Goal: Find specific page/section: Find specific page/section

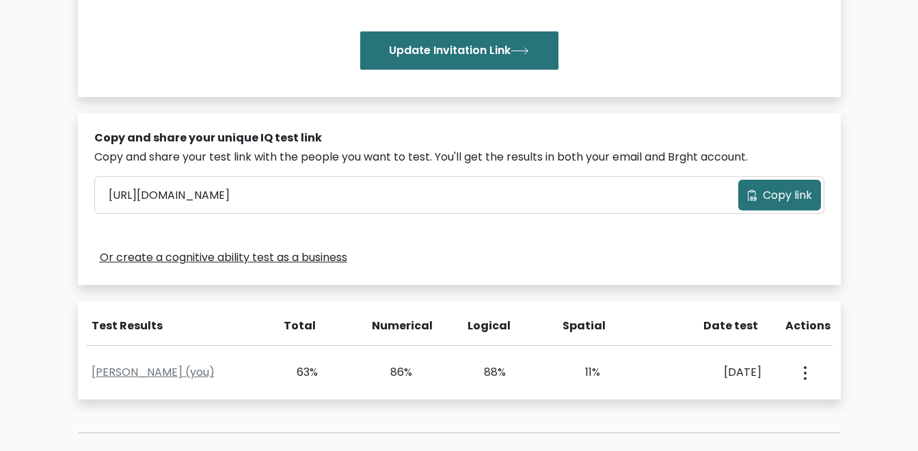
scroll to position [342, 0]
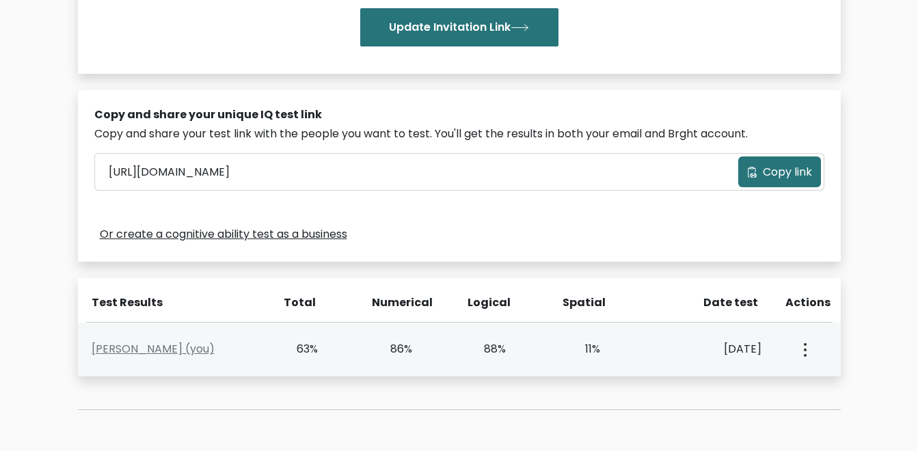
click at [798, 347] on button "button" at bounding box center [803, 349] width 11 height 42
click at [821, 387] on link "View Profile" at bounding box center [853, 389] width 108 height 22
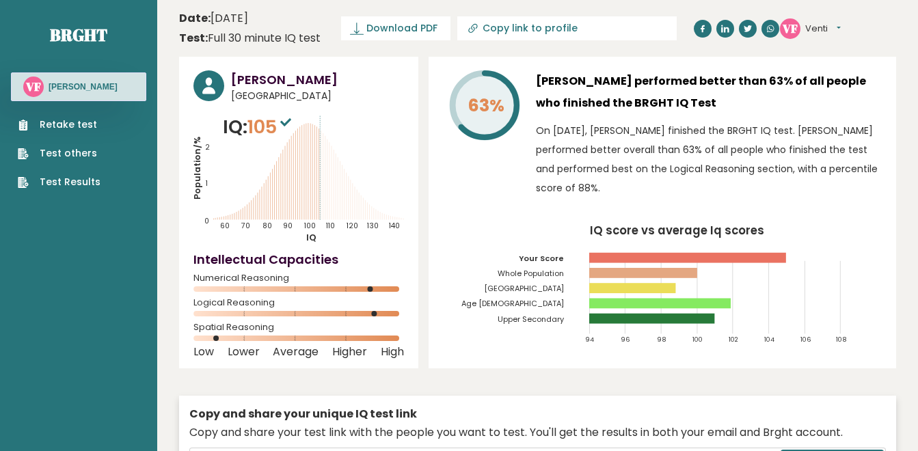
click at [284, 118] on sup at bounding box center [286, 121] width 18 height 19
click at [291, 124] on icon at bounding box center [285, 122] width 11 height 8
click at [306, 129] on icon "Population/% IQ 0 1 2 60 70 80 90 100 110 120 130 140" at bounding box center [298, 178] width 211 height 130
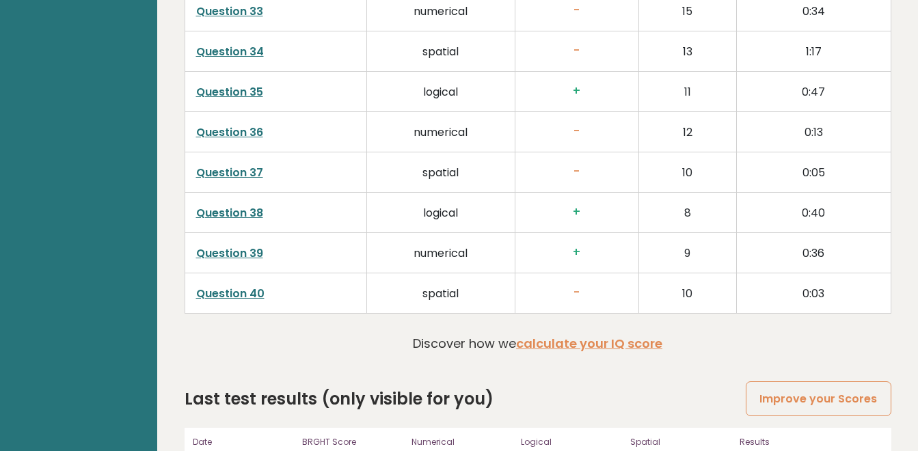
scroll to position [3486, 0]
